Goal: Task Accomplishment & Management: Use online tool/utility

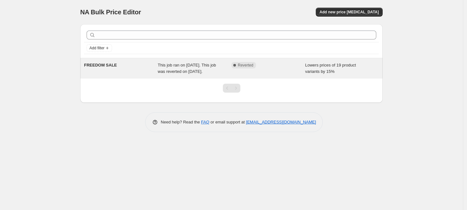
click at [183, 64] on span "This job ran on [DATE]. This job was reverted on [DATE]." at bounding box center [187, 68] width 58 height 11
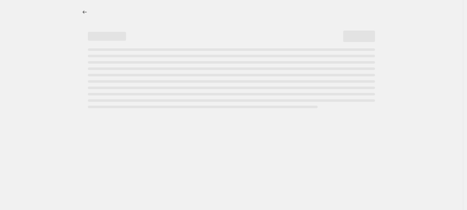
select select "percentage"
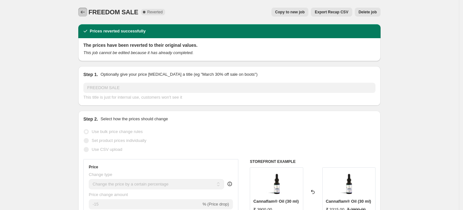
click at [82, 11] on icon "Price change jobs" at bounding box center [83, 12] width 6 height 6
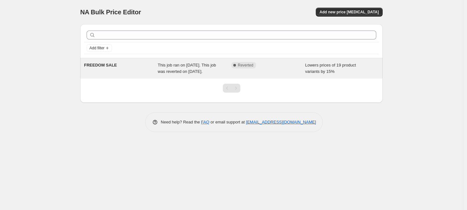
click at [193, 67] on span "This job ran on [DATE]. This job was reverted on [DATE]." at bounding box center [187, 68] width 58 height 11
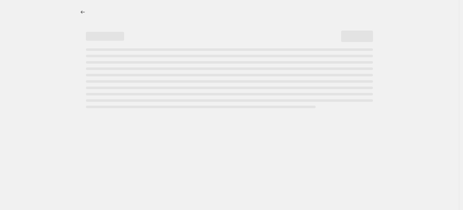
select select "percentage"
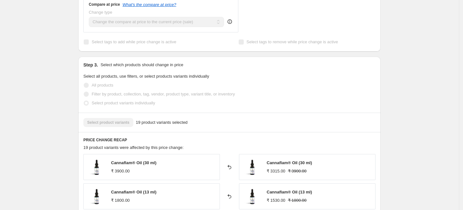
scroll to position [283, 0]
drag, startPoint x: 160, startPoint y: 162, endPoint x: 110, endPoint y: 162, distance: 50.6
click at [110, 162] on div "Cannaflam® Oil (30 ml) ₹ 3900.00" at bounding box center [151, 167] width 137 height 26
copy div "Cannaflam® Oil (30 ml)"
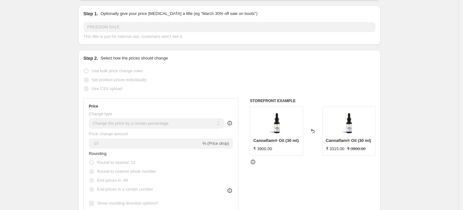
scroll to position [0, 0]
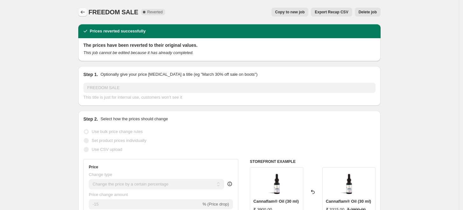
click at [85, 13] on icon "Price change jobs" at bounding box center [83, 12] width 6 height 6
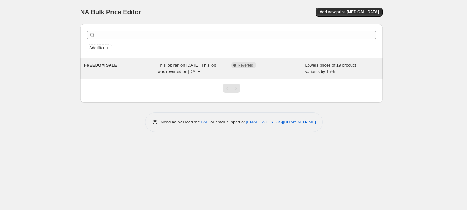
drag, startPoint x: 307, startPoint y: 66, endPoint x: 238, endPoint y: 74, distance: 70.2
click at [238, 74] on div "Complete Reverted" at bounding box center [268, 68] width 74 height 13
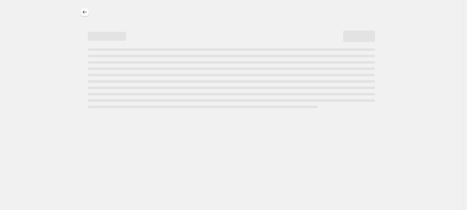
select select "percentage"
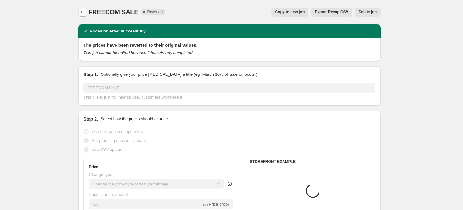
click at [83, 8] on button "Price change jobs" at bounding box center [82, 12] width 9 height 9
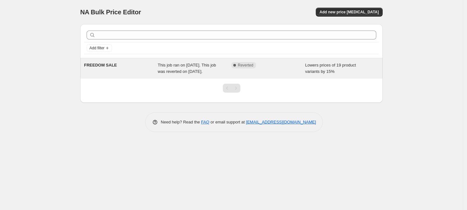
click at [249, 64] on span "Reverted" at bounding box center [246, 65] width 16 height 5
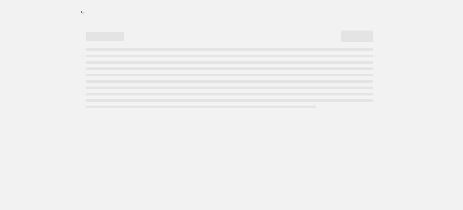
select select "percentage"
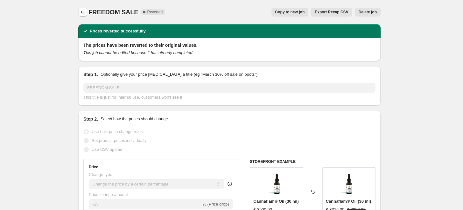
click at [82, 12] on icon "Price change jobs" at bounding box center [83, 12] width 6 height 6
